Goal: Task Accomplishment & Management: Complete application form

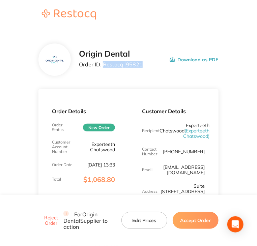
drag, startPoint x: 142, startPoint y: 65, endPoint x: 102, endPoint y: 68, distance: 40.2
click at [102, 68] on div "Origin Dental Order ID: Restocq- 95821 Download as PDF" at bounding box center [148, 59] width 139 height 21
copy p "Restocq- 95821"
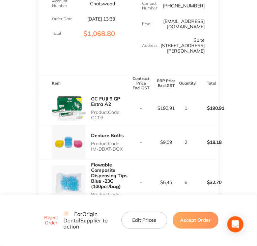
scroll to position [169, 0]
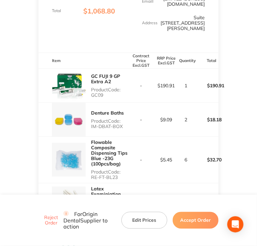
drag, startPoint x: 91, startPoint y: 99, endPoint x: 110, endPoint y: 101, distance: 18.6
click at [110, 98] on p "Product Code: GC09" at bounding box center [109, 92] width 37 height 11
copy p "GC09"
copy p "IM-DBAT-BOX"
drag, startPoint x: 90, startPoint y: 133, endPoint x: 122, endPoint y: 133, distance: 31.3
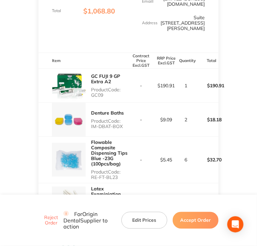
click at [122, 133] on div "Denture Baths Product Code: IM-DBAT-BOX" at bounding box center [83, 120] width 90 height 34
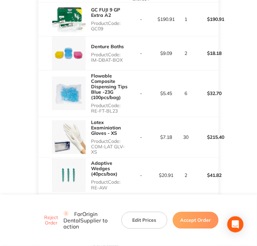
scroll to position [236, 0]
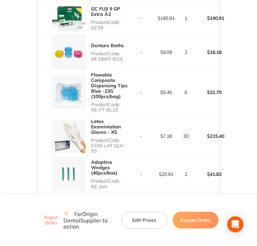
drag, startPoint x: 91, startPoint y: 115, endPoint x: 120, endPoint y: 117, distance: 28.4
click at [119, 113] on p "Product Code: RE-FT-BL23" at bounding box center [109, 107] width 37 height 11
copy p "RE-FT-BL23"
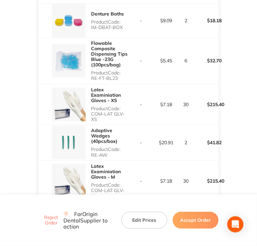
scroll to position [270, 0]
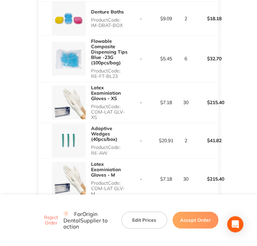
copy p "COM-LAT GLV- XS"
drag, startPoint x: 95, startPoint y: 118, endPoint x: 104, endPoint y: 122, distance: 10.0
click at [104, 120] on p "Product Code: COM-LAT GLV- XS" at bounding box center [109, 112] width 37 height 16
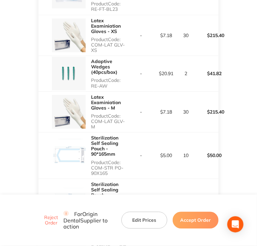
scroll to position [337, 0]
drag, startPoint x: 90, startPoint y: 91, endPoint x: 106, endPoint y: 90, distance: 16.2
click at [106, 90] on div "Adaptive Wedges (40pcs/box) Product Code: RE-AW" at bounding box center [83, 73] width 90 height 35
copy p "RE-AW"
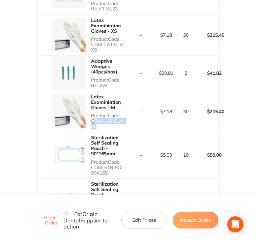
drag, startPoint x: 92, startPoint y: 126, endPoint x: 132, endPoint y: 127, distance: 40.5
click at [131, 127] on tr "Latex Examiniation Gloves - M Product Code: COM-LAT GLV-M - $7.18 30 $215.40" at bounding box center [128, 111] width 180 height 41
copy p "COM-LAT GLV-M"
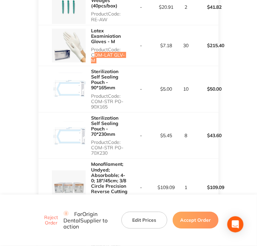
scroll to position [404, 0]
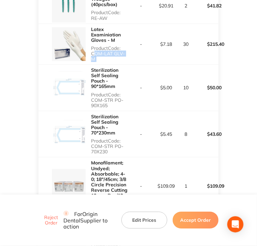
drag, startPoint x: 90, startPoint y: 95, endPoint x: 111, endPoint y: 100, distance: 21.6
click at [111, 100] on div "Sterilization Self Sealing Pouch - 90*165mm Product Code: COM-STR PO-90X165" at bounding box center [83, 88] width 90 height 46
copy p "COM-STR PO-90X165"
drag, startPoint x: 91, startPoint y: 136, endPoint x: 111, endPoint y: 142, distance: 20.1
click at [111, 142] on p "Product Code: COM-STR PO-70X230" at bounding box center [109, 146] width 37 height 16
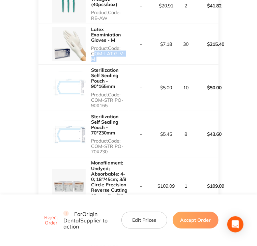
copy p "COM-STR PO-70X230"
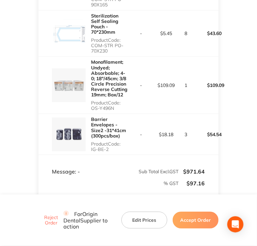
scroll to position [506, 0]
drag, startPoint x: 91, startPoint y: 97, endPoint x: 115, endPoint y: 96, distance: 23.6
click at [115, 100] on p "Product Code: OS-Y496N" at bounding box center [109, 105] width 37 height 11
copy p "OS-Y496N"
drag, startPoint x: 89, startPoint y: 138, endPoint x: 111, endPoint y: 138, distance: 21.9
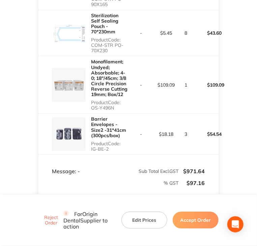
click at [111, 138] on div "Barrier Envelopes - Size2 -31*41cm (300pcs/box) Product Code: IG-BE-2" at bounding box center [83, 134] width 90 height 41
click at [203, 219] on button "Accept Order" at bounding box center [196, 220] width 46 height 17
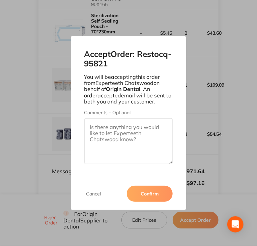
click at [108, 134] on textarea "Comments - Optional" at bounding box center [128, 141] width 89 height 46
paste textarea "SO-00001099"
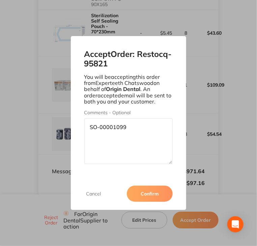
type textarea "SO-00001099"
click at [148, 189] on button "Confirm" at bounding box center [150, 194] width 46 height 16
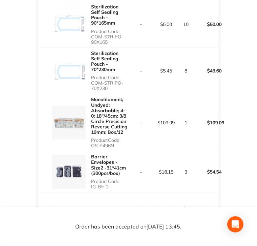
scroll to position [472, 0]
